Goal: Information Seeking & Learning: Learn about a topic

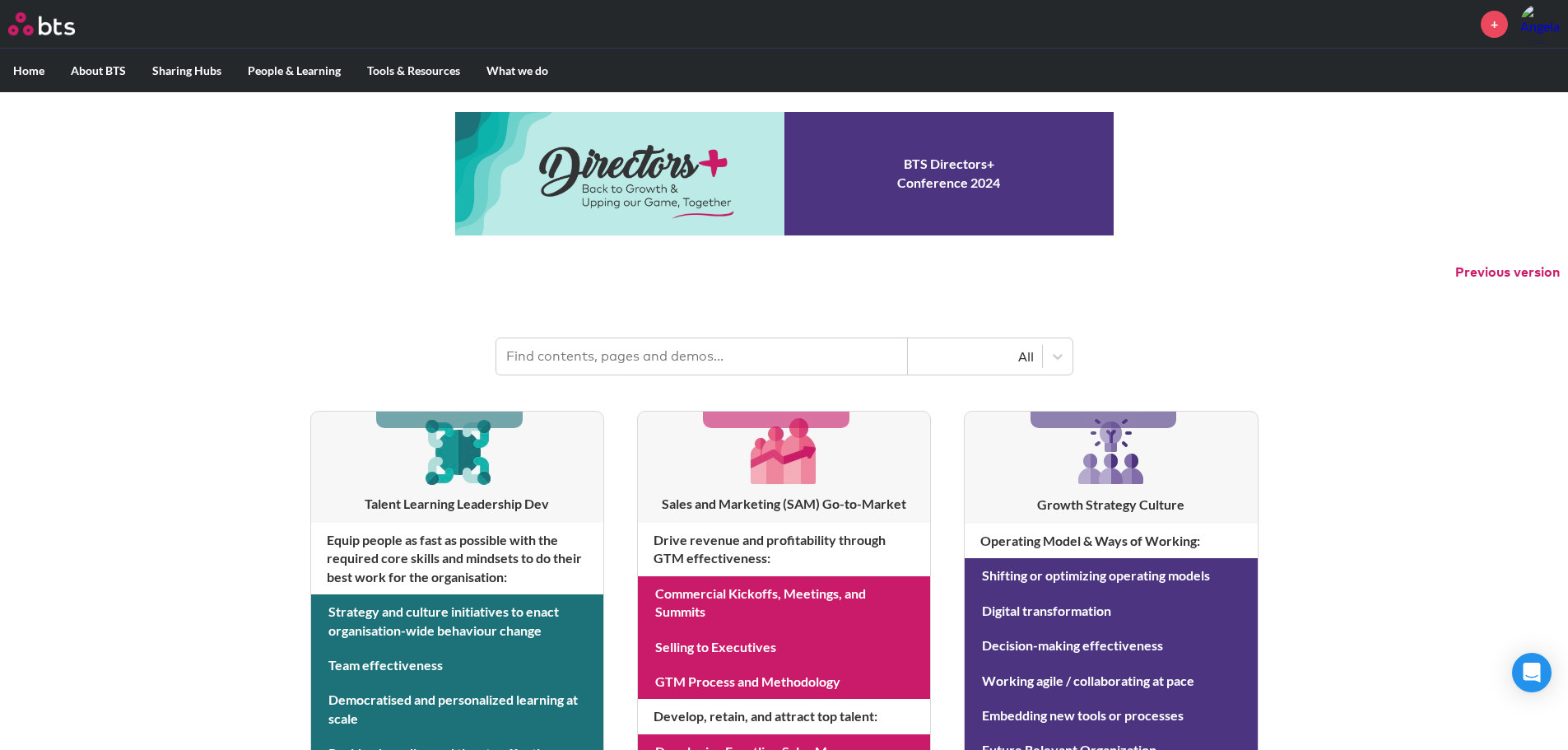
click at [693, 355] on input "text" at bounding box center [703, 356] width 412 height 36
type input "sales evolution"
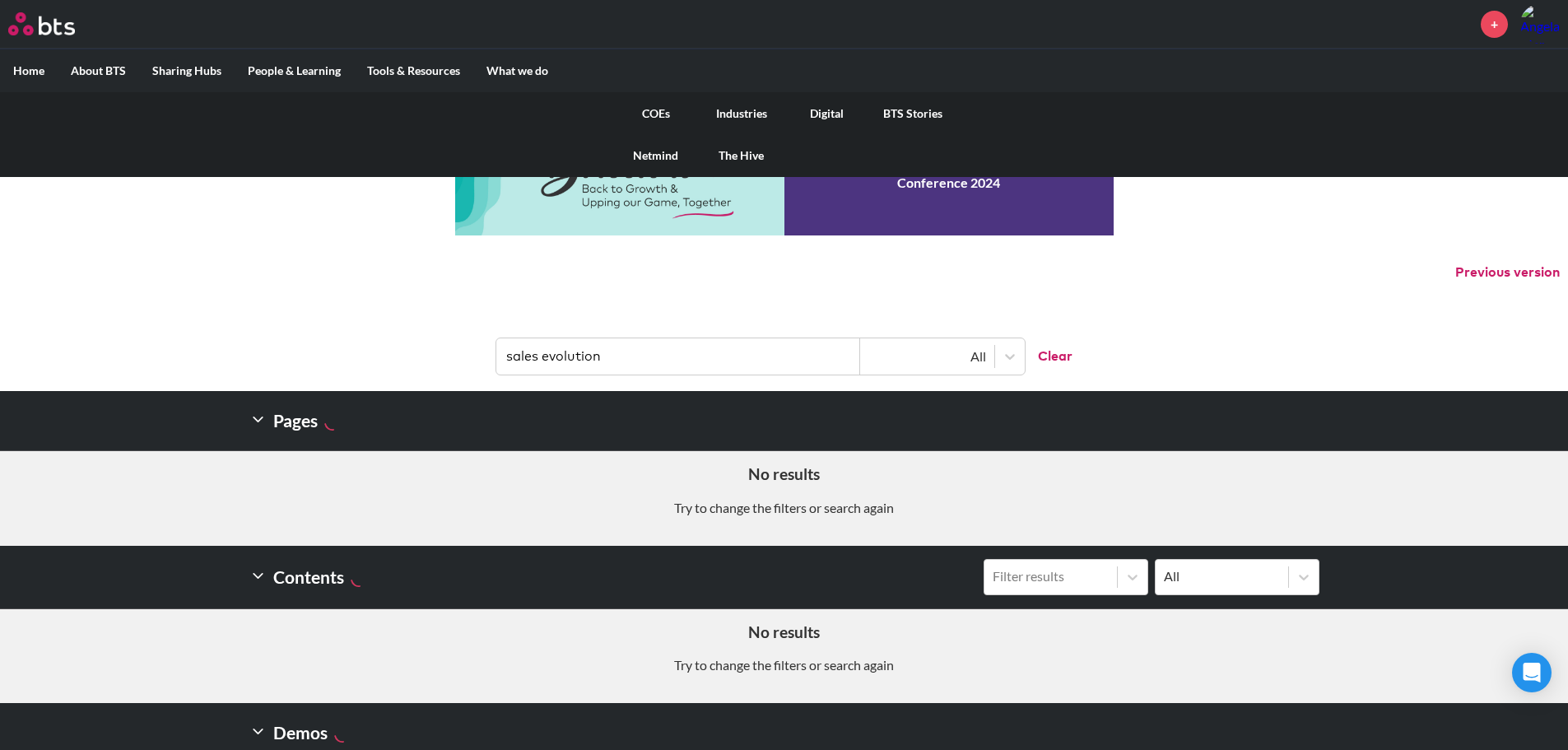
click at [657, 117] on link "COEs" at bounding box center [655, 113] width 86 height 42
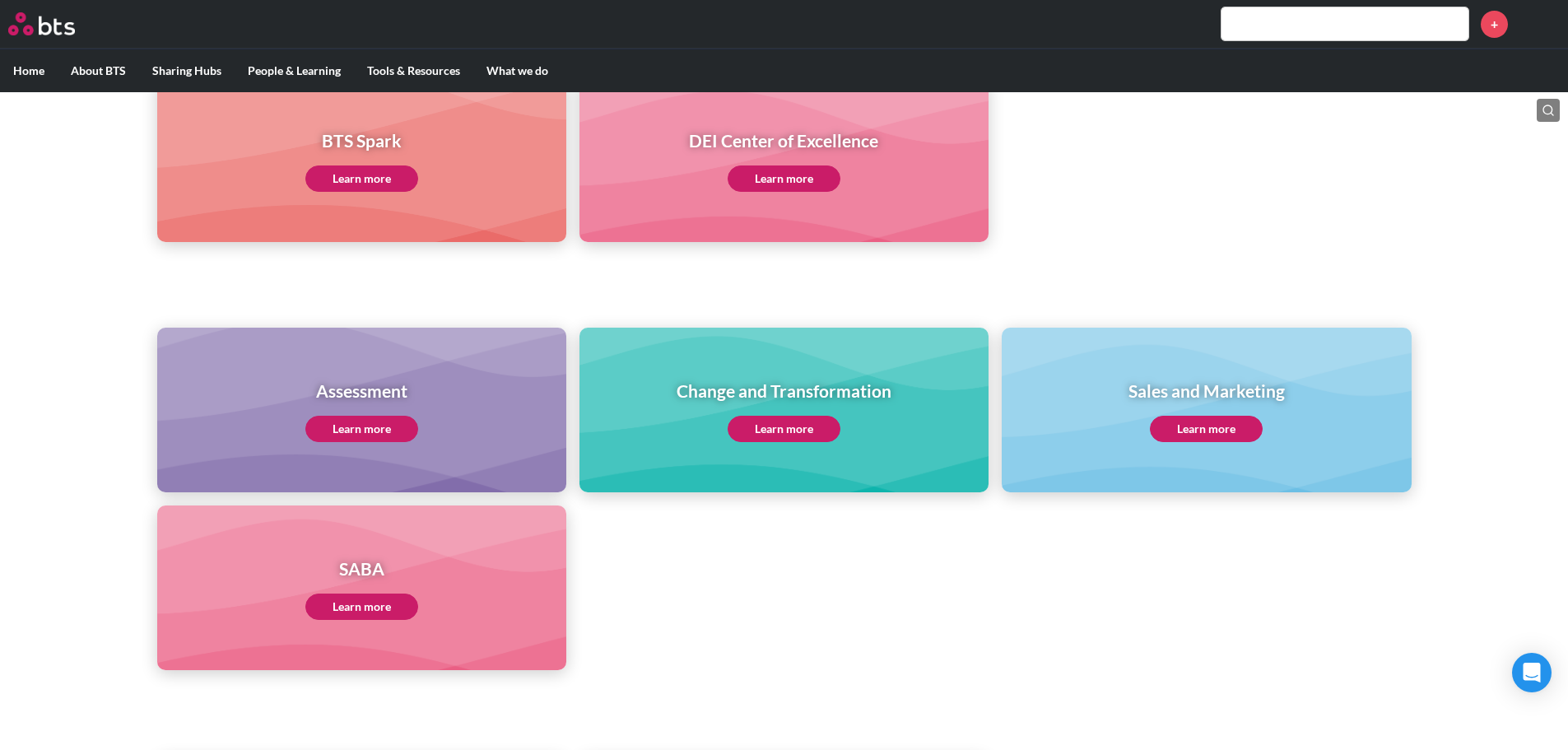
scroll to position [494, 0]
click at [1237, 422] on link "Learn more" at bounding box center [1206, 428] width 112 height 27
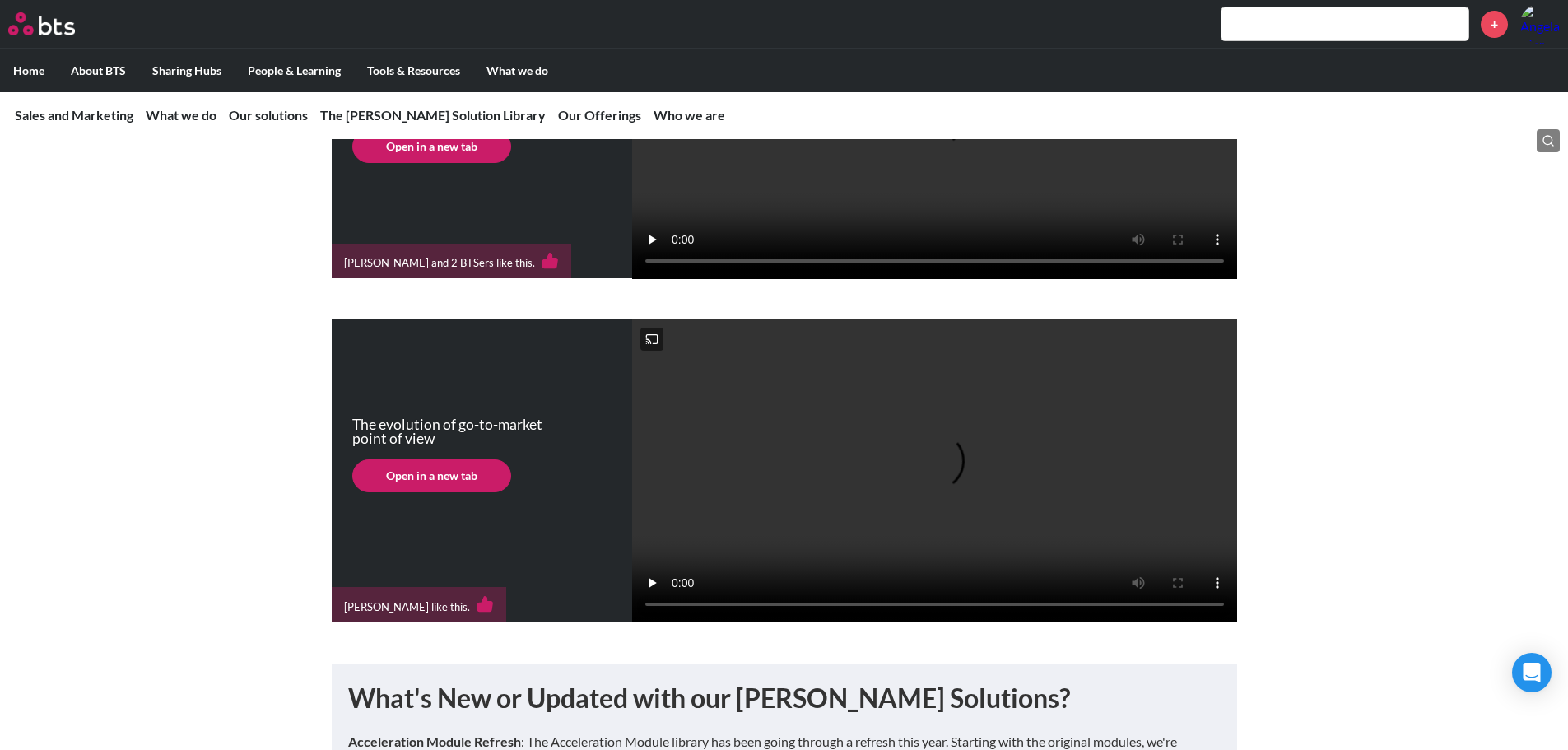
scroll to position [577, 0]
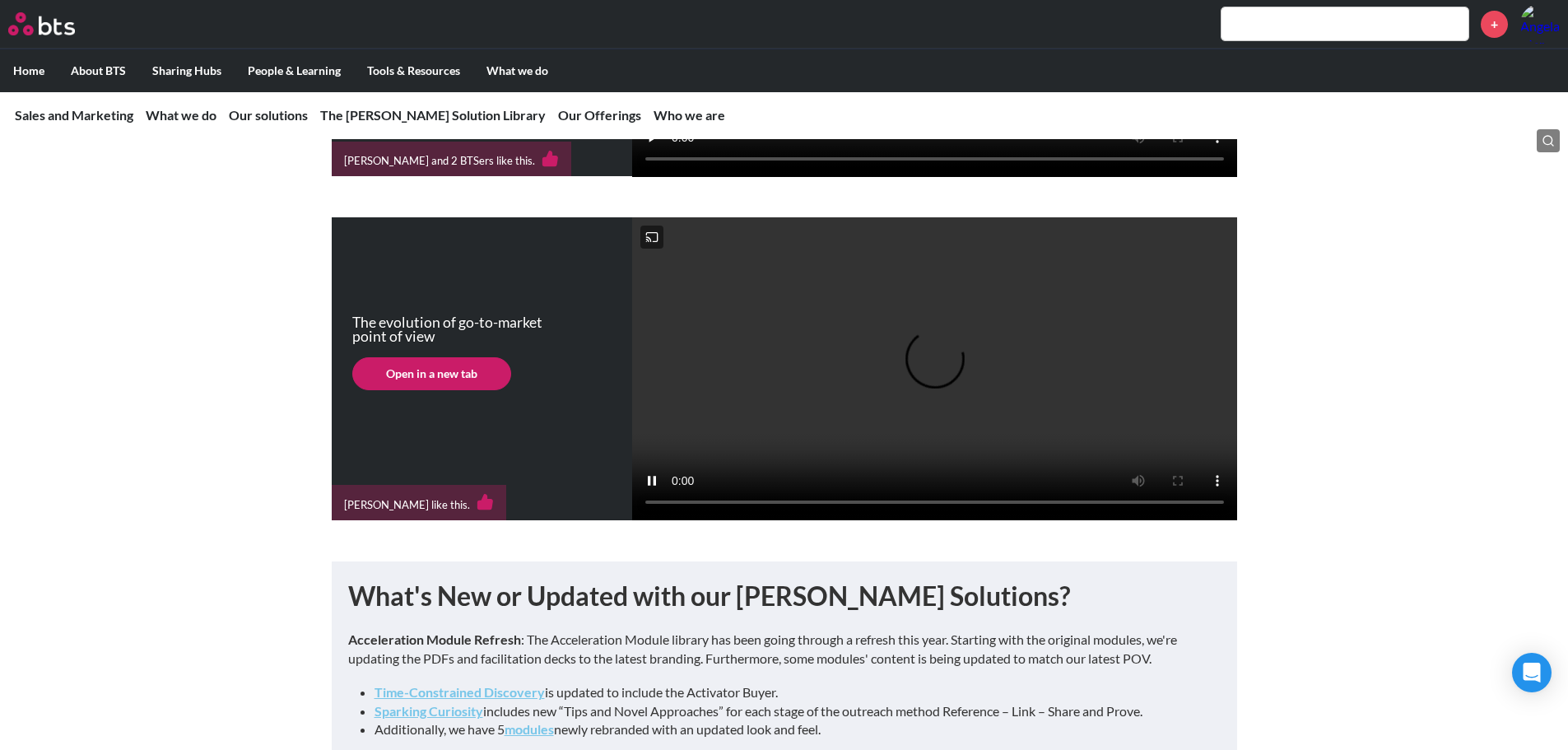
click at [715, 520] on video at bounding box center [934, 368] width 605 height 303
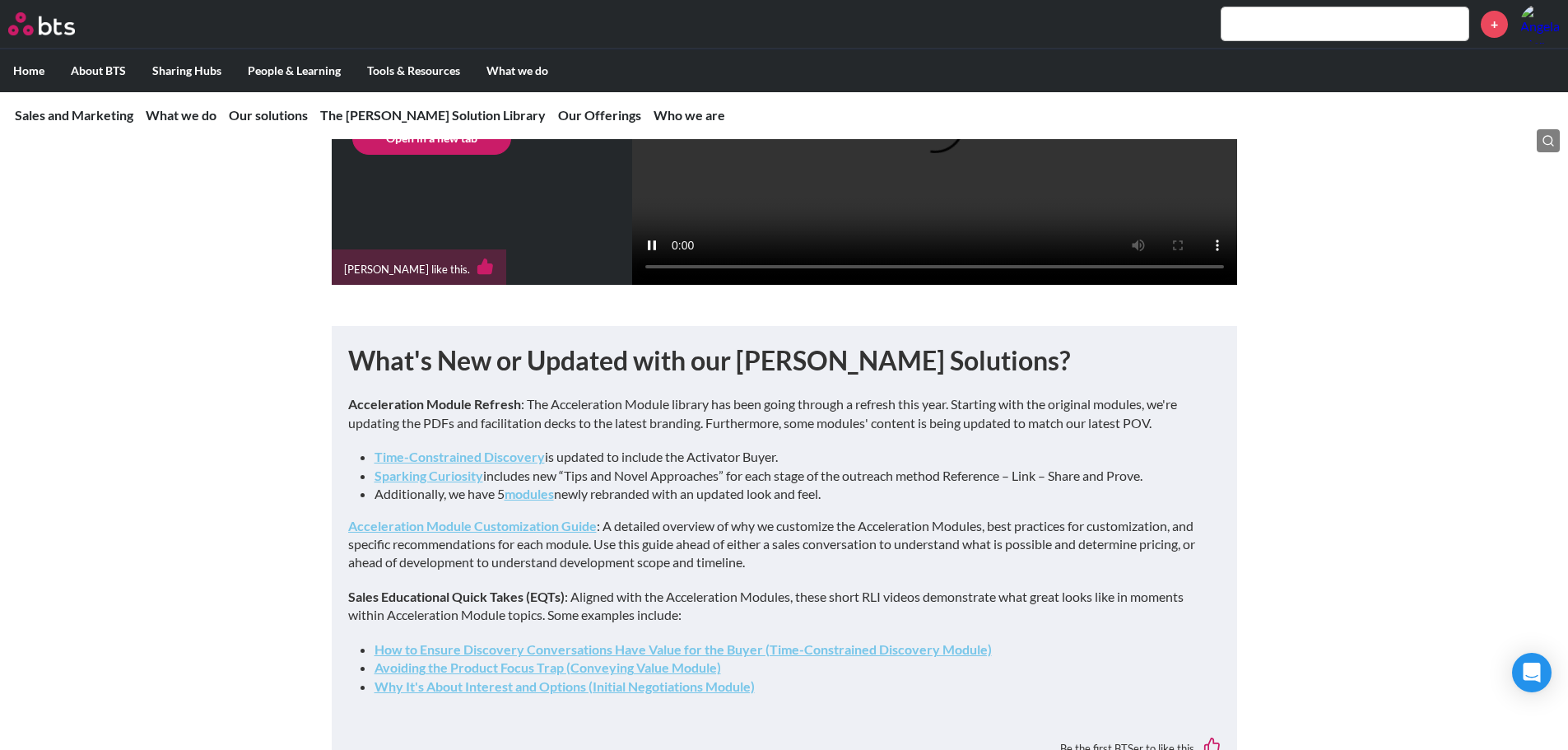
scroll to position [658, 0]
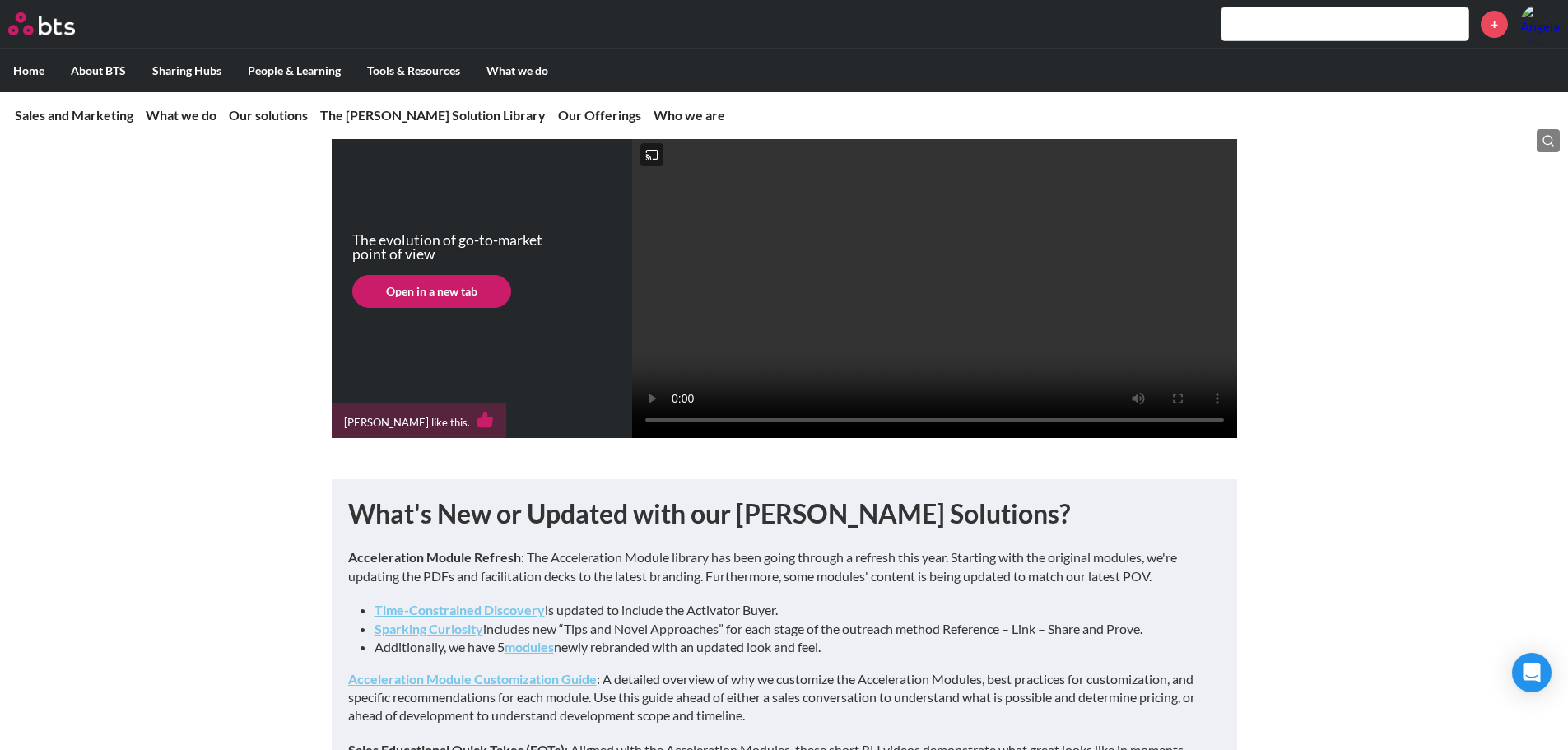
click at [642, 179] on video at bounding box center [934, 286] width 605 height 303
click at [750, 197] on video at bounding box center [934, 286] width 605 height 303
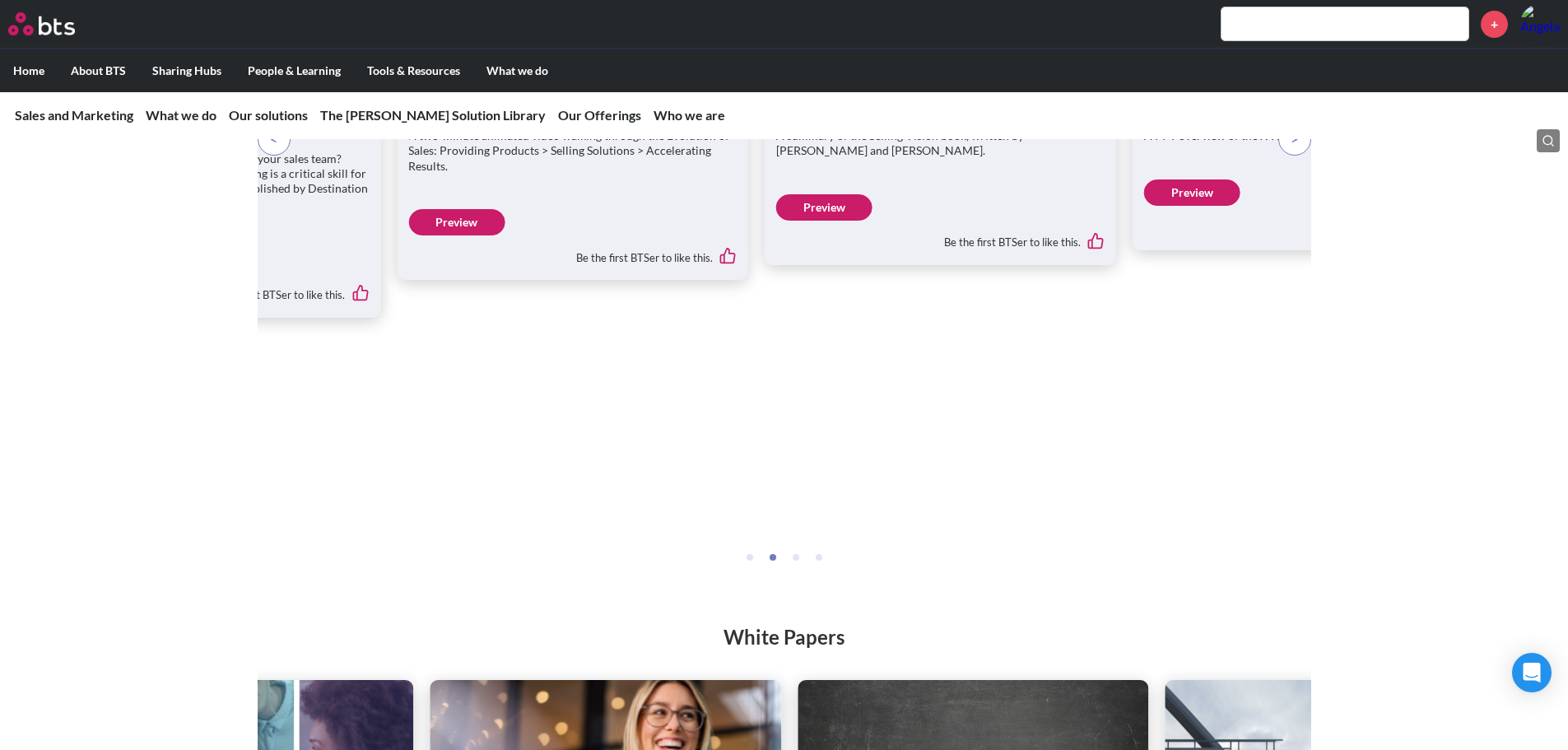
scroll to position [2552, 0]
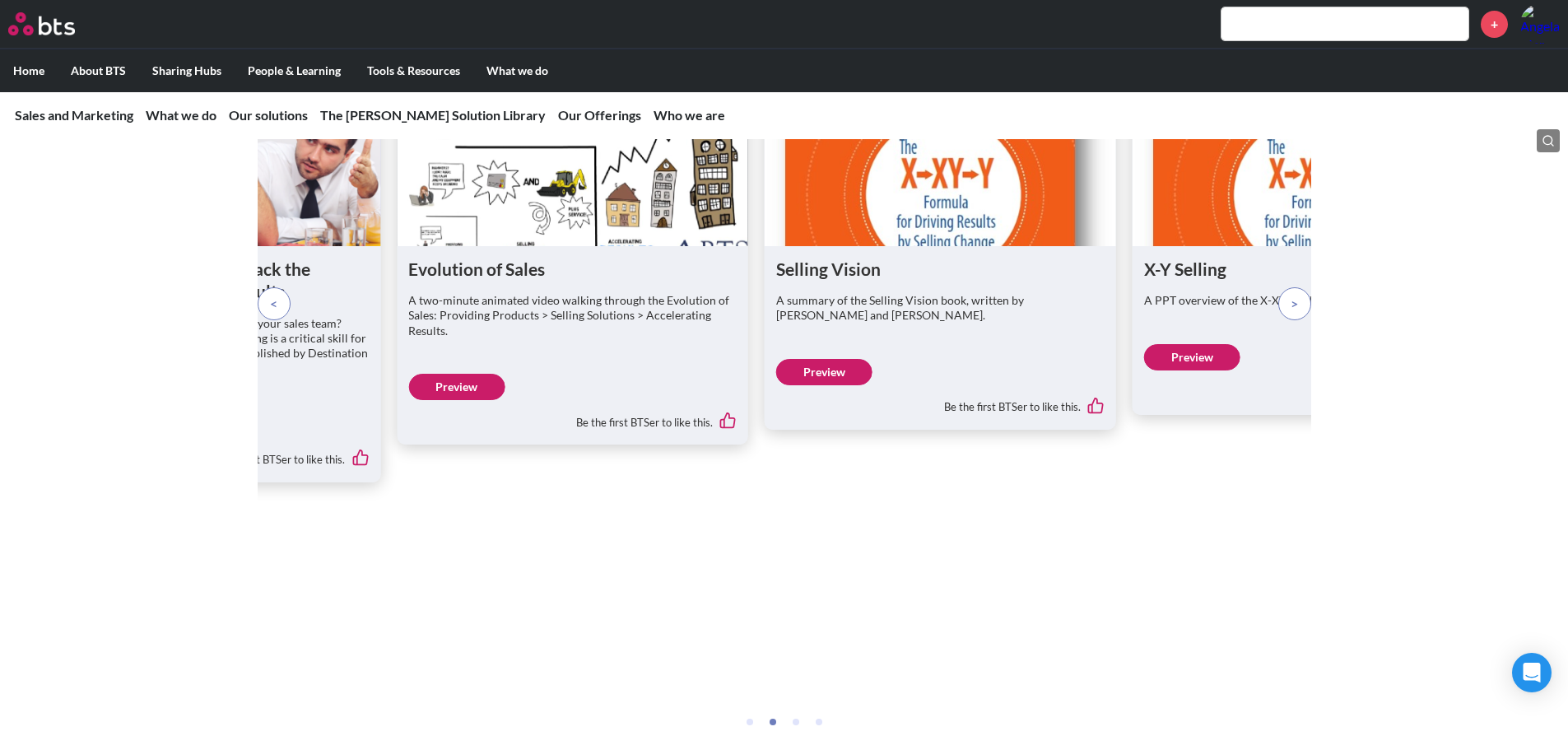
click at [439, 400] on link "Preview" at bounding box center [456, 386] width 97 height 27
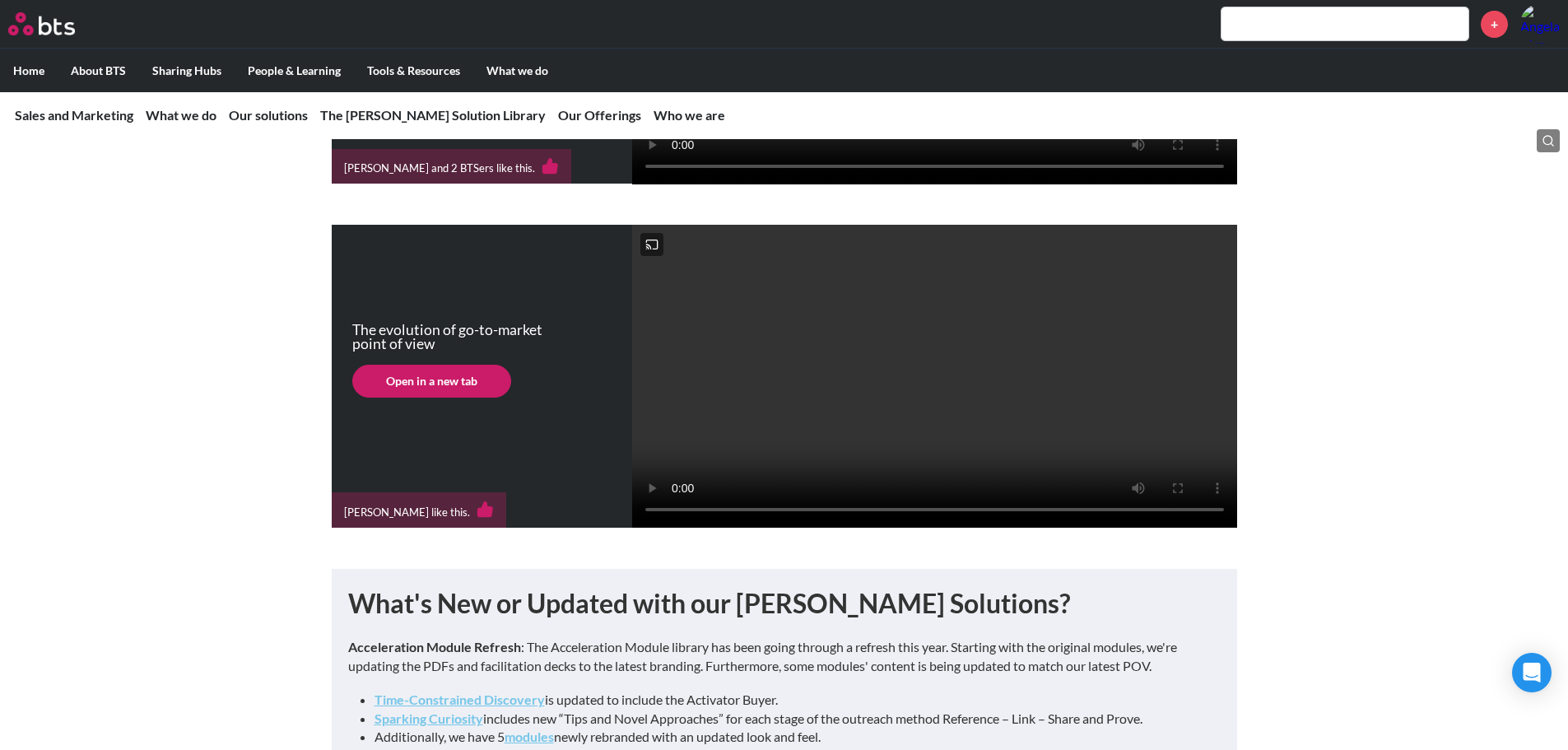
scroll to position [577, 0]
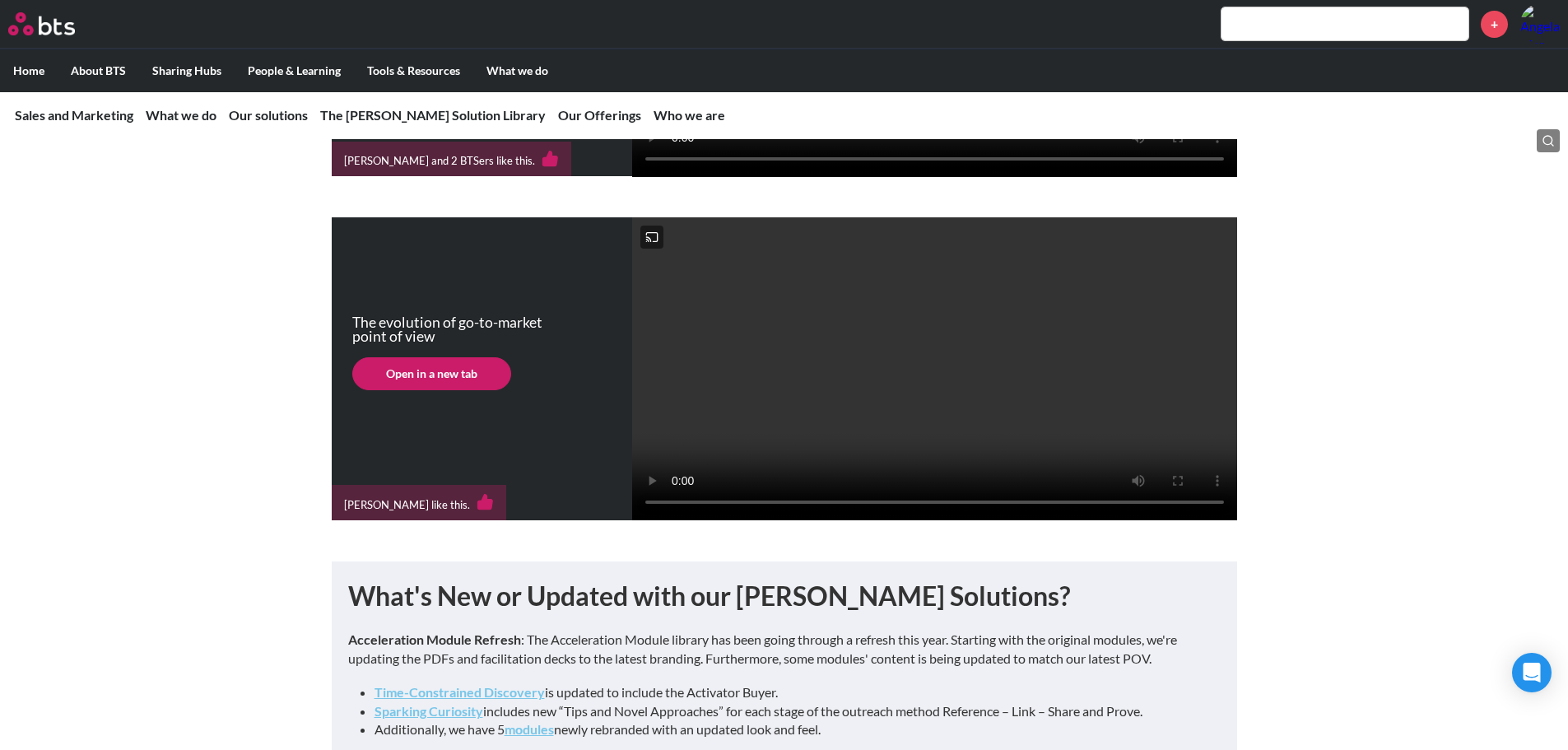
click at [845, 437] on video at bounding box center [934, 368] width 605 height 303
